Goal: Navigation & Orientation: Find specific page/section

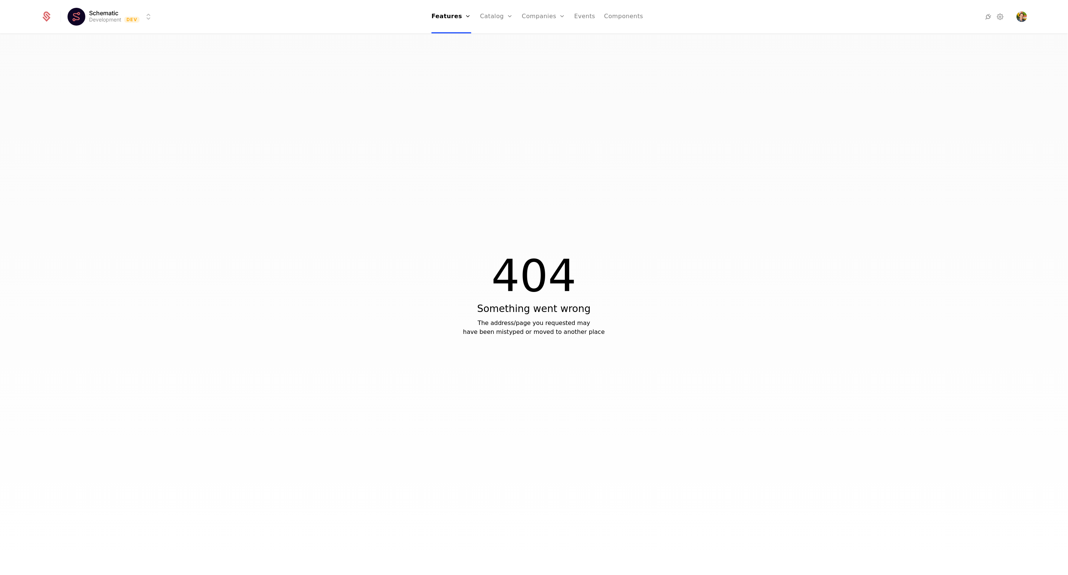
click at [487, 209] on div "404 Something went wrong The address/page you requested may have been mistyped …" at bounding box center [534, 307] width 1068 height 545
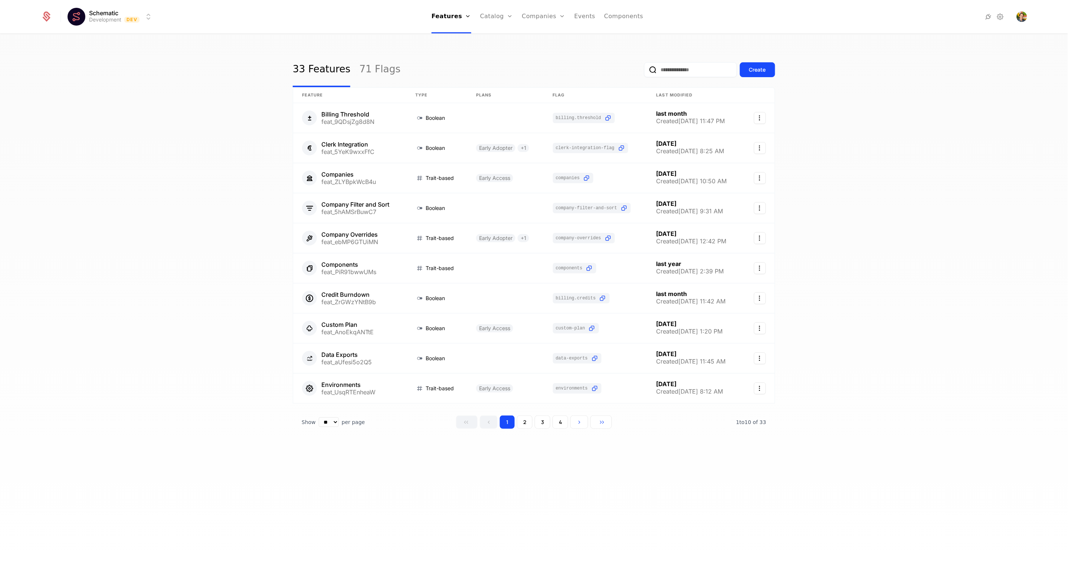
click at [703, 71] on input "email" at bounding box center [690, 69] width 93 height 15
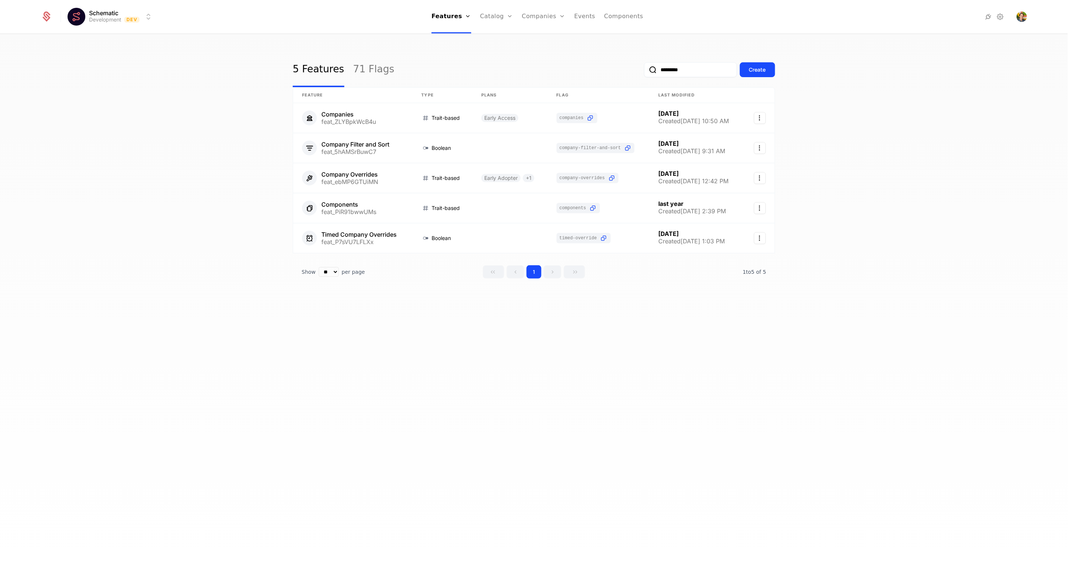
type input "*********"
click at [644, 71] on button "submit" at bounding box center [644, 71] width 0 height 0
